Goal: Navigation & Orientation: Find specific page/section

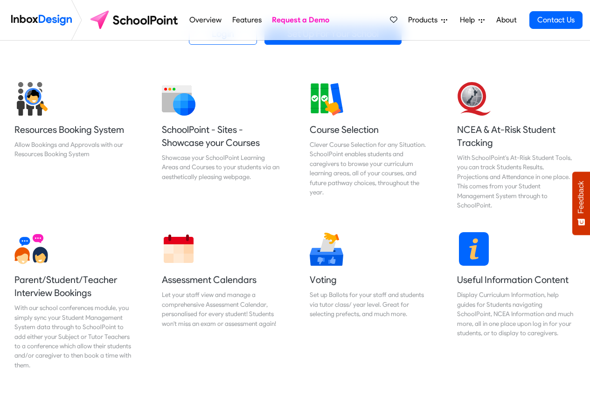
scroll to position [336, 0]
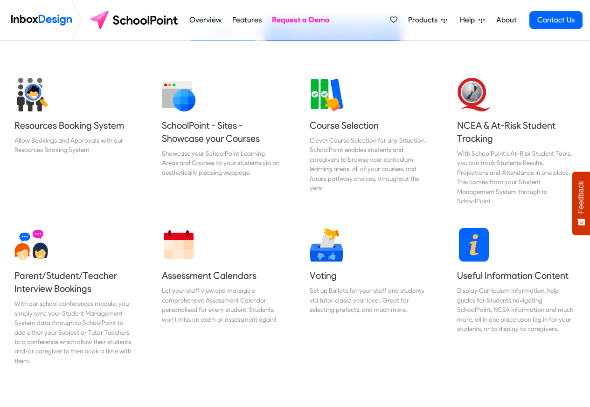
click at [432, 20] on span "Products" at bounding box center [424, 19] width 33 height 11
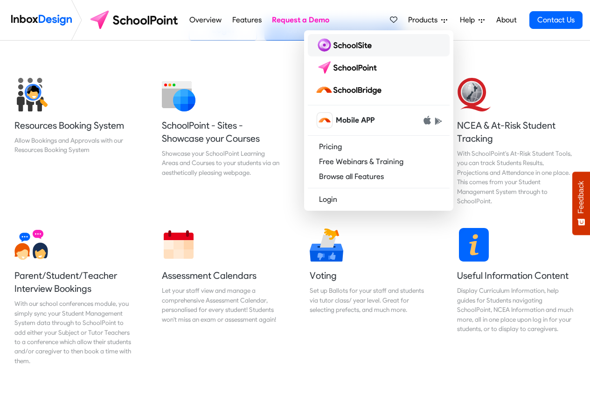
click at [344, 46] on img at bounding box center [345, 45] width 60 height 15
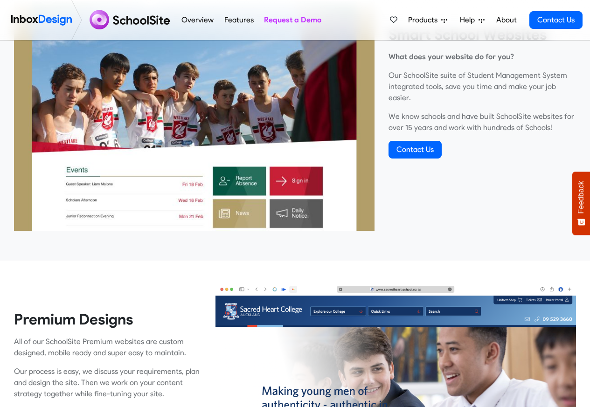
scroll to position [392, 0]
